Goal: Navigation & Orientation: Find specific page/section

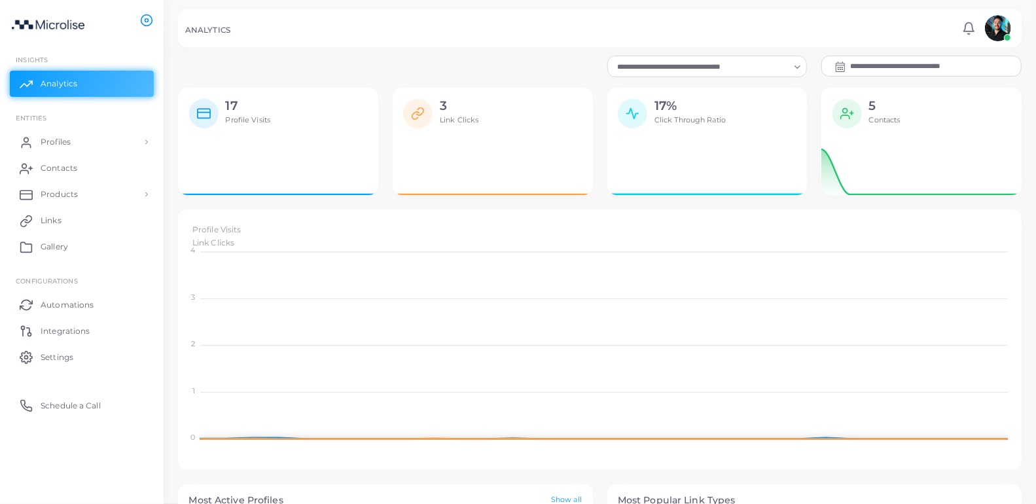
scroll to position [11, 11]
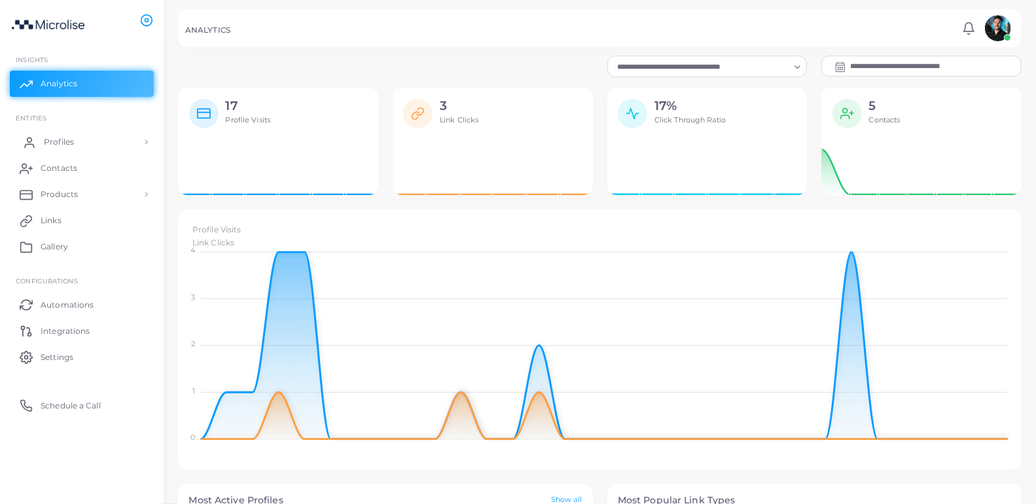
click at [86, 139] on link "Profiles" at bounding box center [82, 142] width 144 height 26
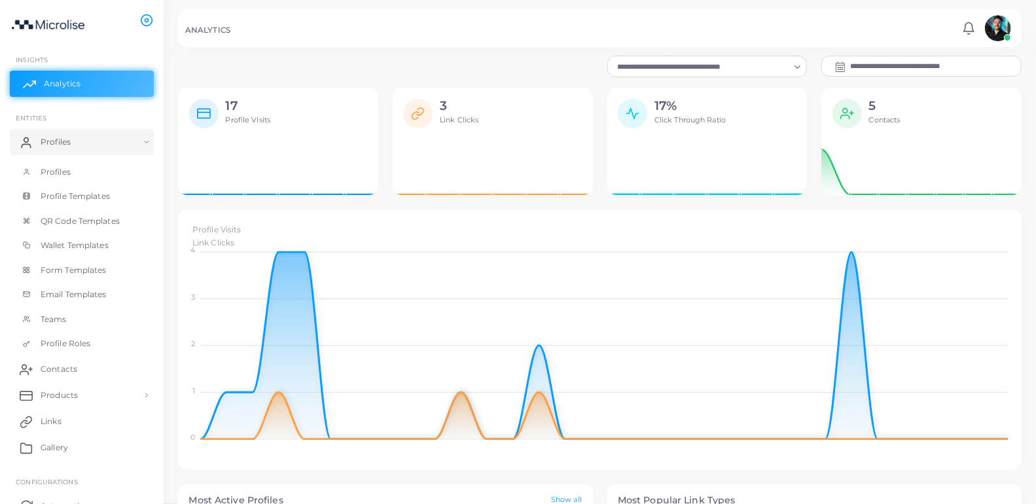
click at [79, 71] on link "Analytics" at bounding box center [82, 84] width 144 height 26
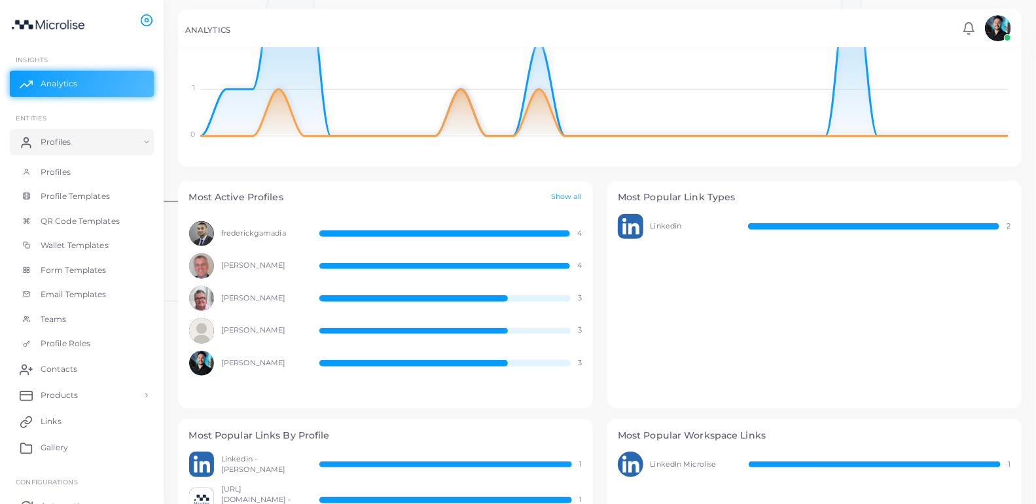
scroll to position [279, 0]
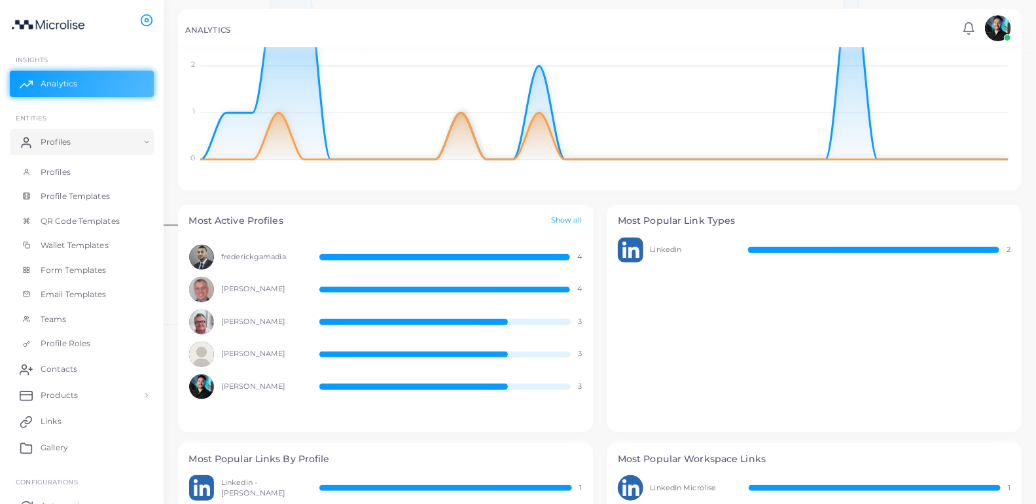
click at [999, 33] on img at bounding box center [998, 28] width 26 height 26
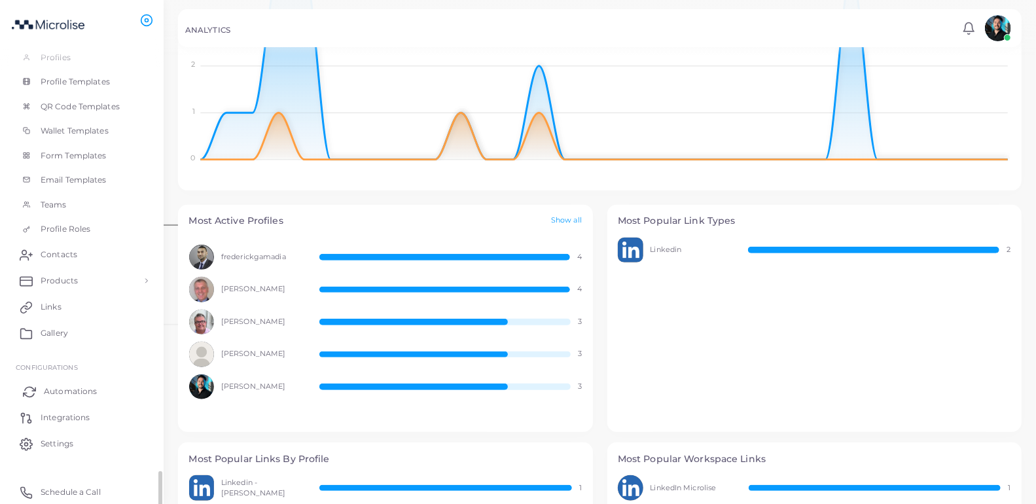
click at [64, 395] on span "Automations" at bounding box center [70, 391] width 53 height 12
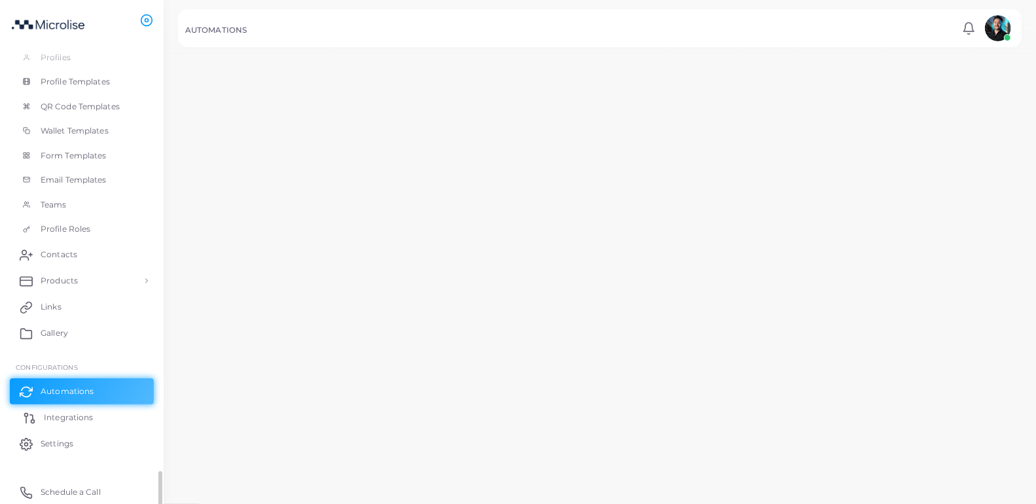
click at [67, 424] on link "Integrations" at bounding box center [82, 417] width 144 height 26
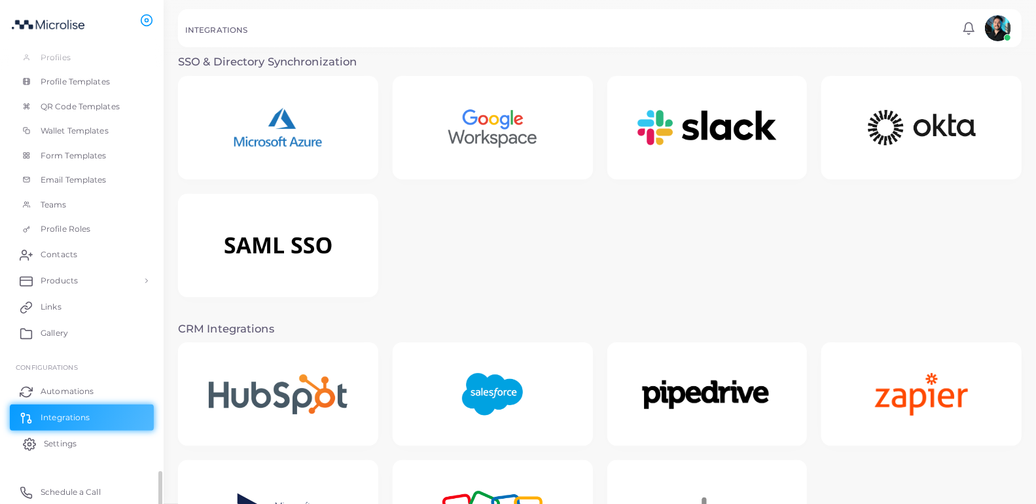
click at [122, 438] on link "Settings" at bounding box center [82, 443] width 144 height 26
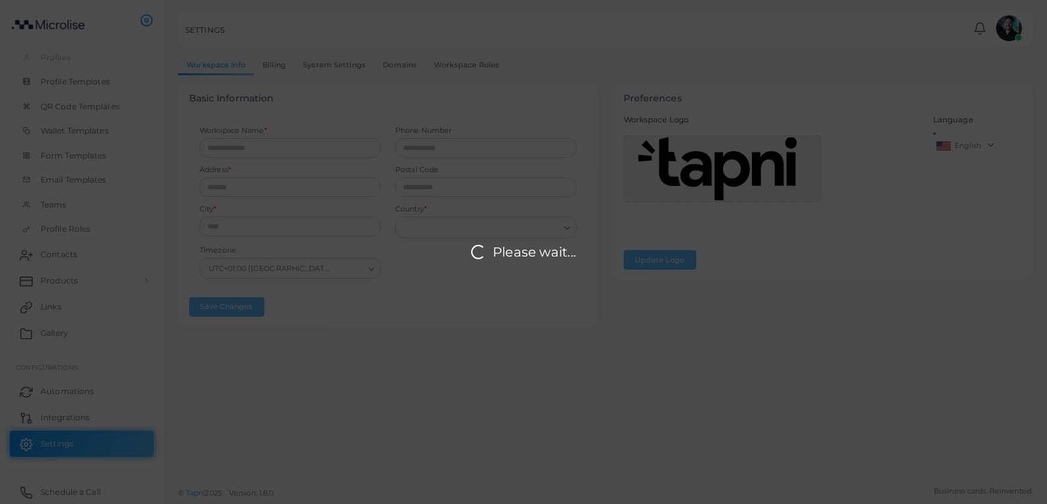
type input "*********"
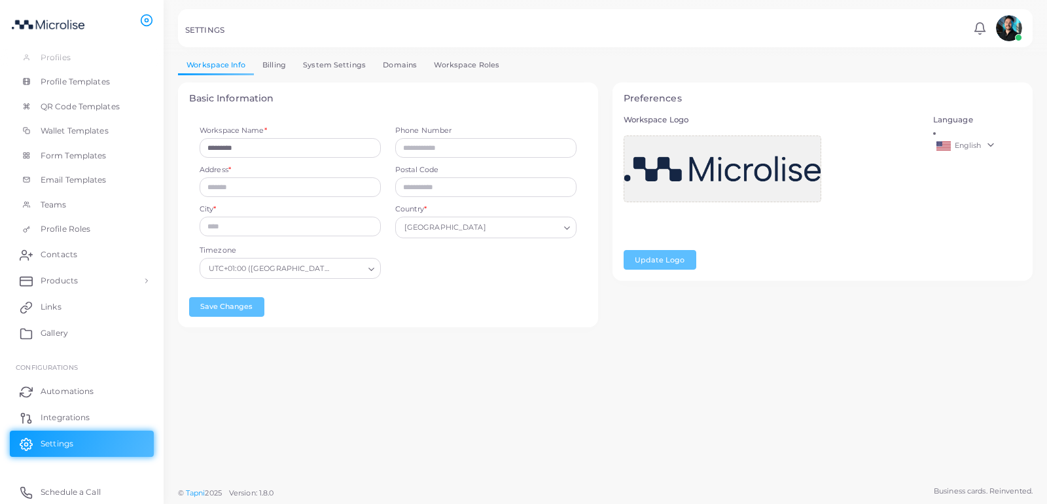
click at [407, 69] on link "Domains" at bounding box center [399, 65] width 51 height 19
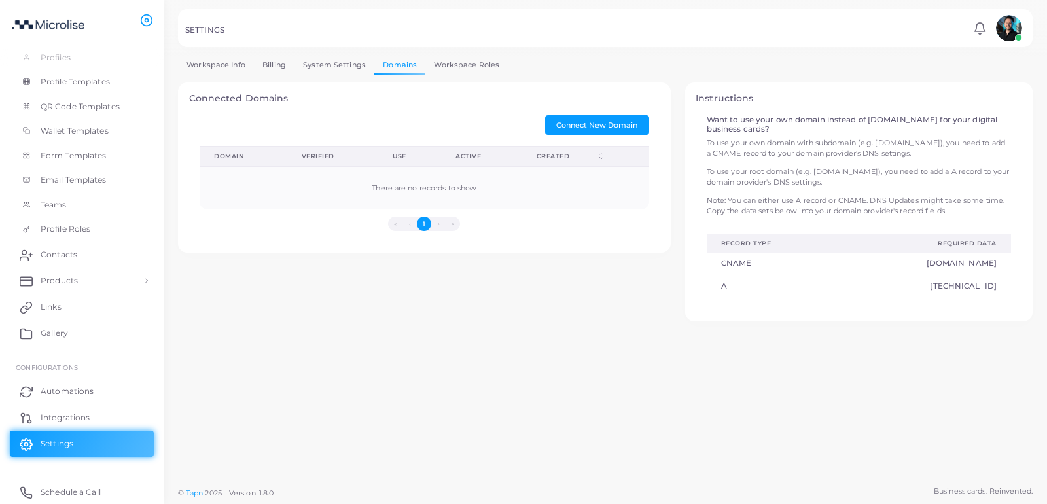
click at [347, 65] on link "System Settings" at bounding box center [334, 65] width 80 height 19
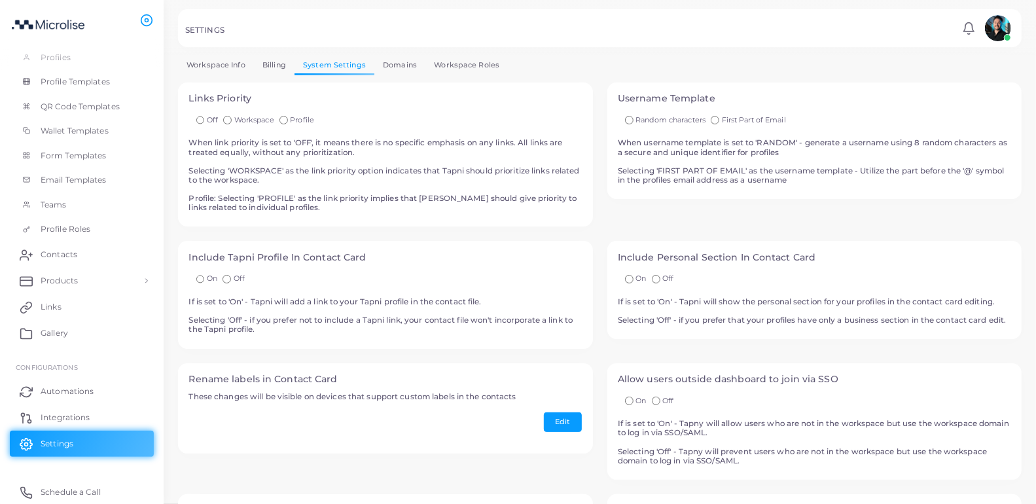
click at [267, 72] on link "Billing" at bounding box center [274, 65] width 41 height 19
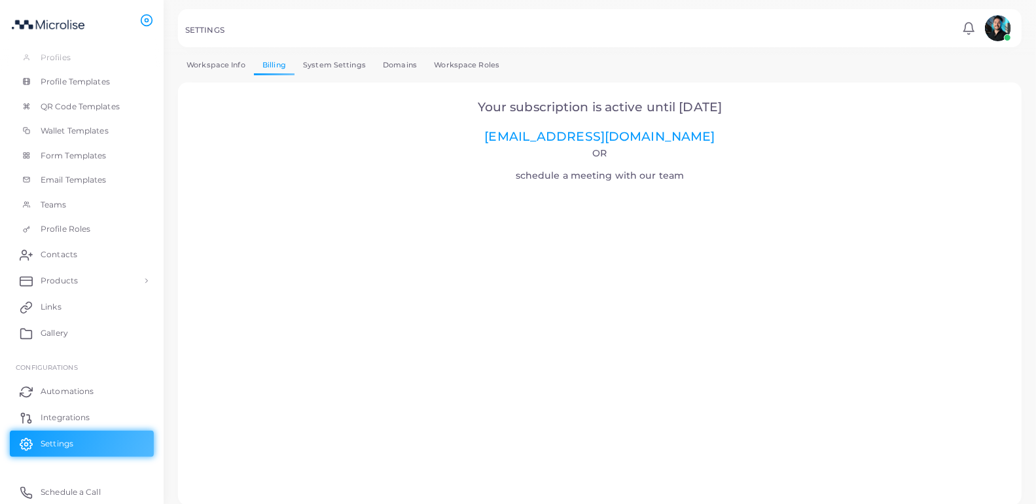
click at [212, 71] on link "Workspace Info" at bounding box center [216, 65] width 76 height 19
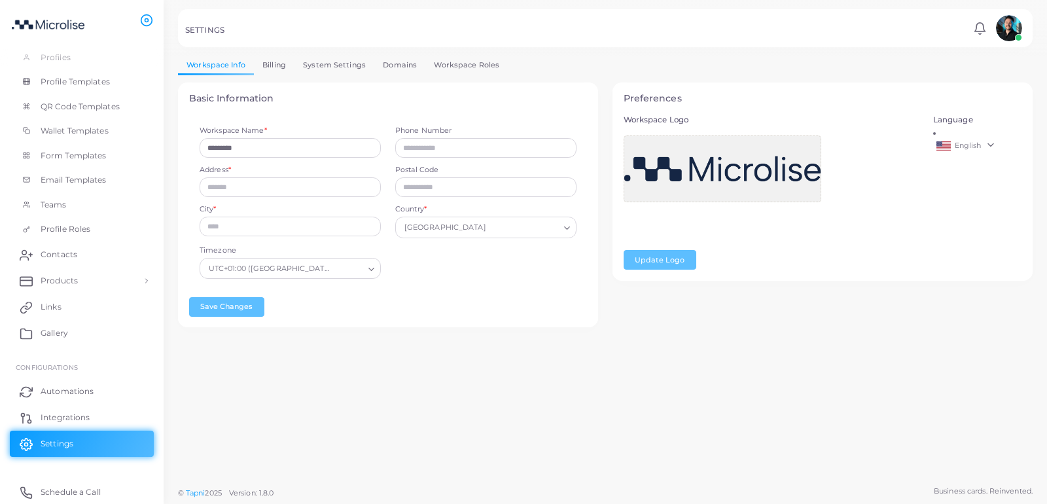
click at [260, 66] on link "Billing" at bounding box center [274, 65] width 41 height 19
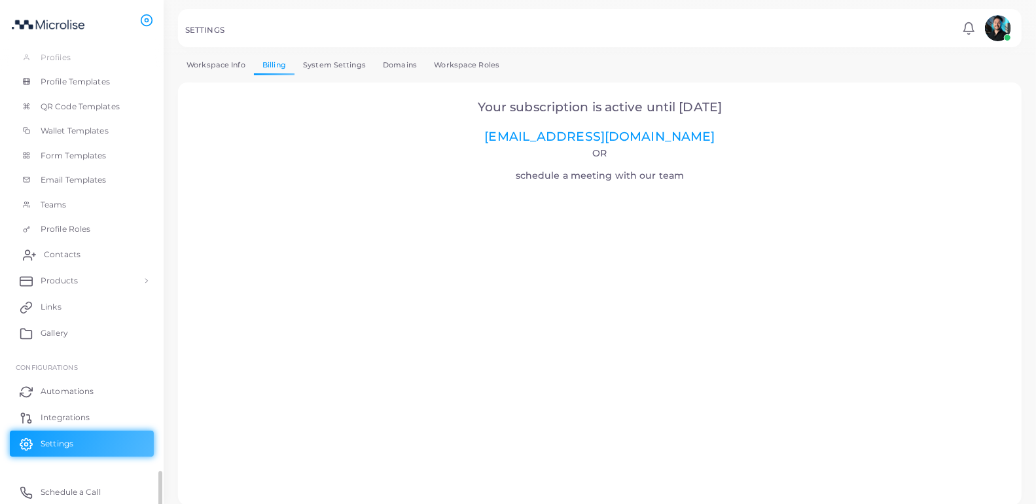
click at [70, 253] on span "Contacts" at bounding box center [62, 255] width 37 height 12
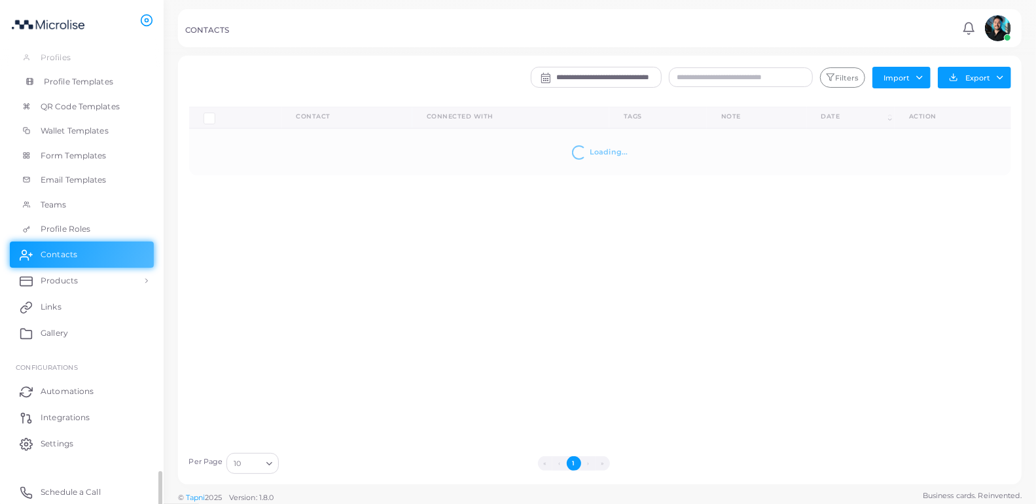
click at [89, 82] on span "Profile Templates" at bounding box center [78, 82] width 69 height 12
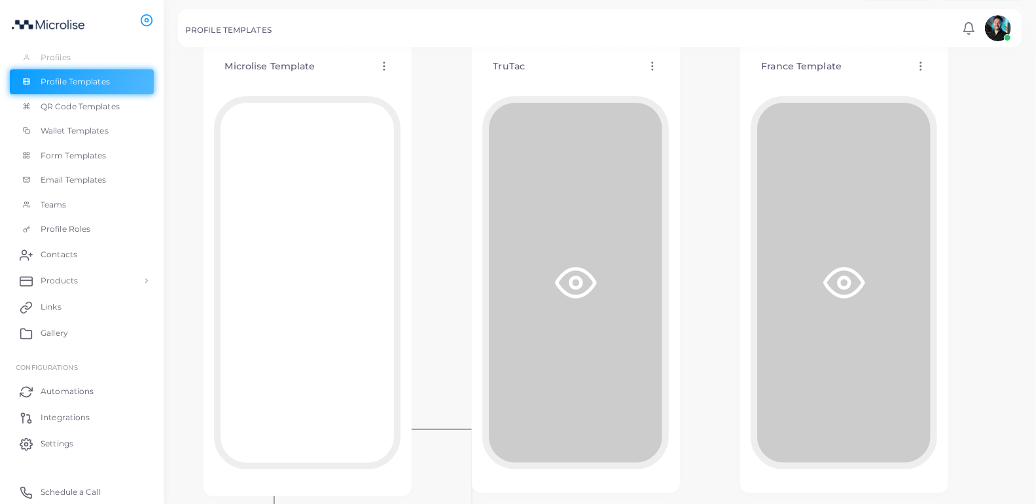
scroll to position [115, 0]
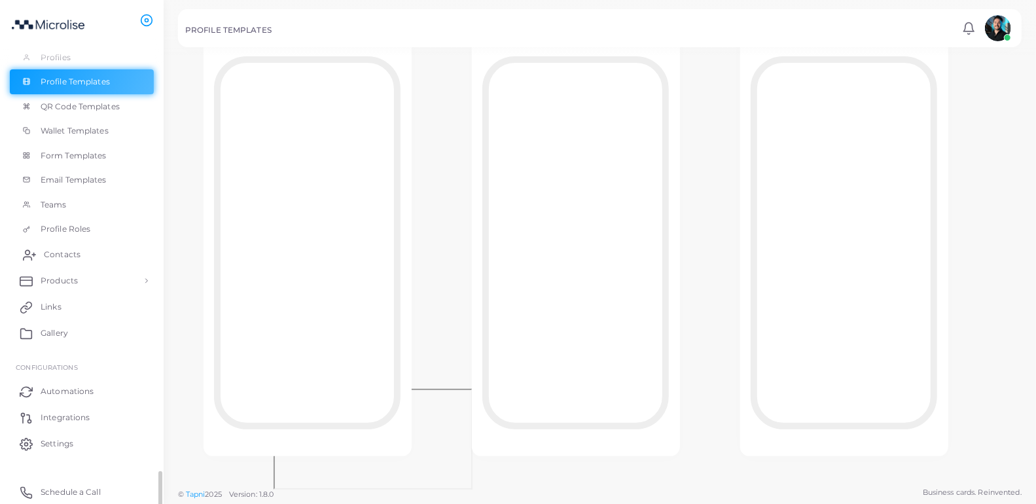
click at [72, 261] on link "Contacts" at bounding box center [82, 254] width 144 height 26
